Goal: Complete application form

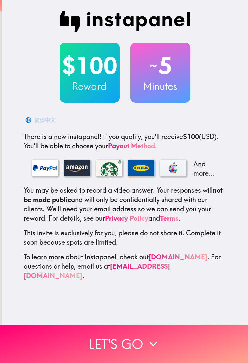
click at [173, 330] on button "Let's go" at bounding box center [124, 344] width 248 height 38
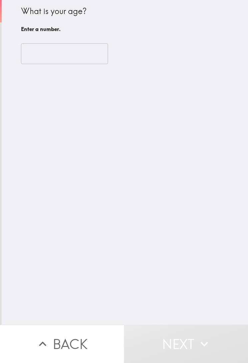
click at [95, 49] on input "number" at bounding box center [64, 53] width 87 height 21
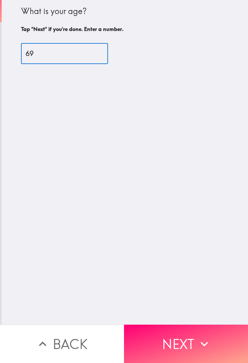
type input "69"
click at [226, 201] on div "What is your age? Tap "Next" if you're done. Enter a number. 69 ​" at bounding box center [125, 162] width 247 height 325
click at [212, 330] on button "Next" at bounding box center [186, 344] width 124 height 38
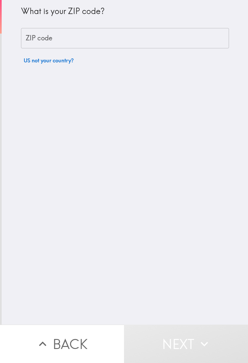
click at [82, 35] on input "ZIP code" at bounding box center [125, 38] width 208 height 21
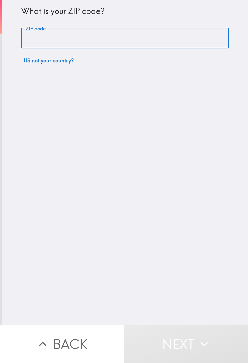
type input "79423"
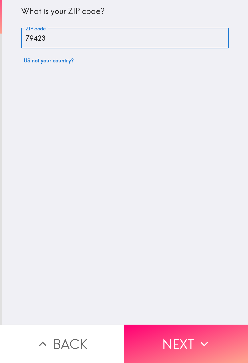
click at [206, 330] on icon "button" at bounding box center [204, 344] width 7 height 5
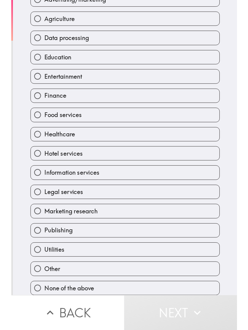
scroll to position [60, 0]
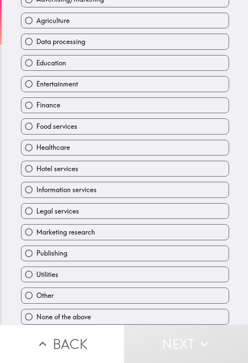
click at [28, 312] on input "None of the above" at bounding box center [28, 316] width 15 height 15
radio input "true"
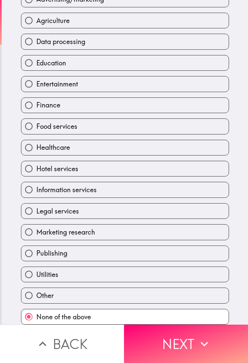
click at [200, 330] on button "Next" at bounding box center [186, 344] width 124 height 38
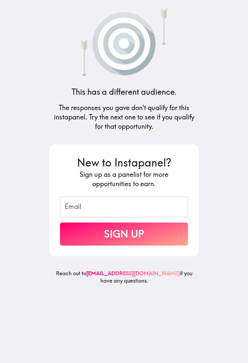
click at [111, 273] on link "[EMAIL_ADDRESS][DOMAIN_NAME]" at bounding box center [132, 273] width 93 height 7
click at [166, 237] on button "Sign Up" at bounding box center [124, 234] width 128 height 23
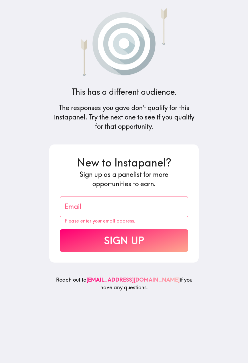
click at [140, 279] on link "[EMAIL_ADDRESS][DOMAIN_NAME]" at bounding box center [132, 279] width 93 height 7
